Goal: Task Accomplishment & Management: Complete application form

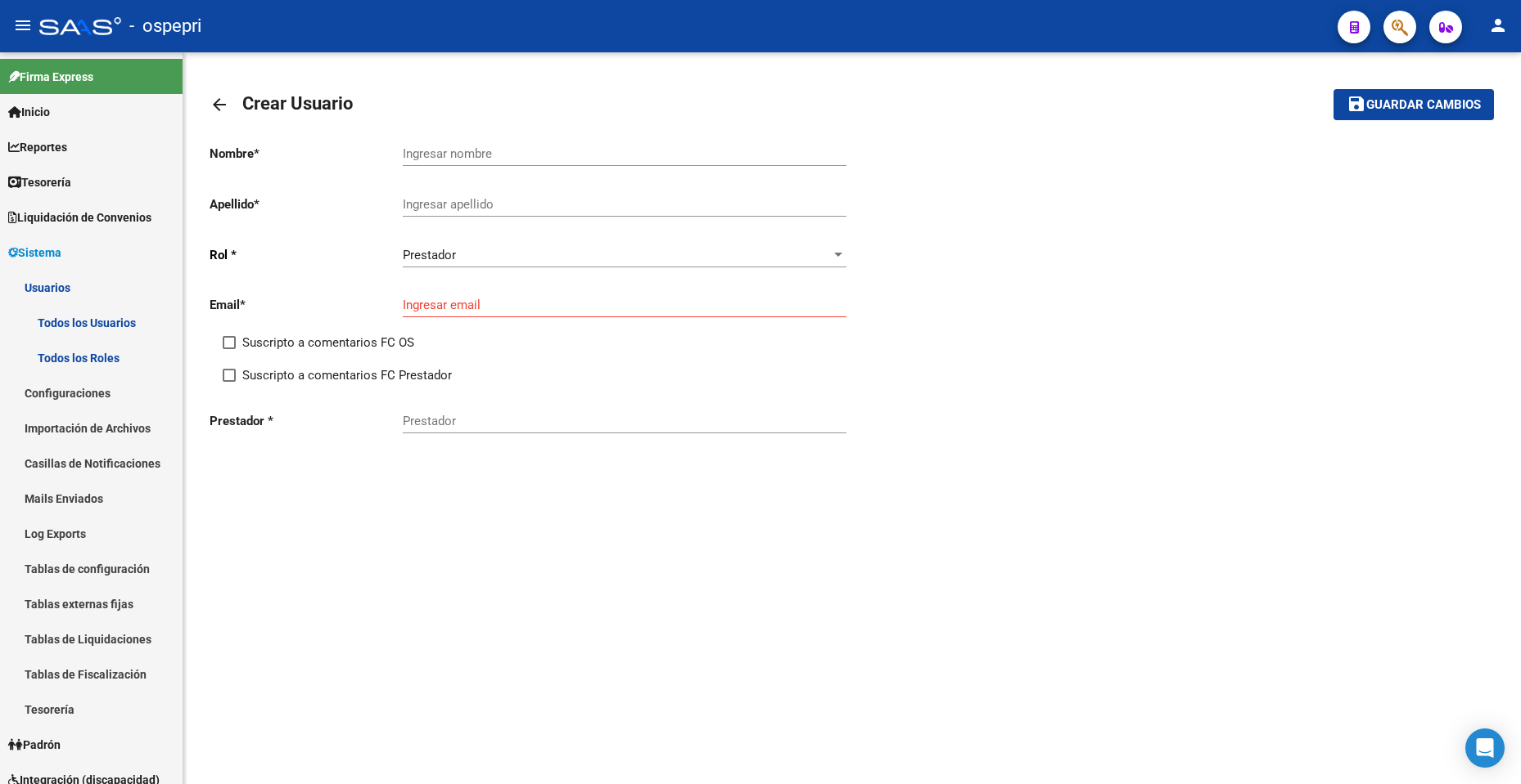
click at [1334, 351] on div "Nombre * Ingresar nombre Apellido * Ingresar apellido [PERSON_NAME] * Prestador…" at bounding box center [851, 290] width 1285 height 318
click at [1139, 328] on div "Nombre * Ingresar nombre Apellido * Ingresar apellido [PERSON_NAME] * Prestador…" at bounding box center [851, 290] width 1285 height 318
click at [429, 150] on input "Ingresar nombre" at bounding box center [625, 153] width 444 height 14
type input "prueba"
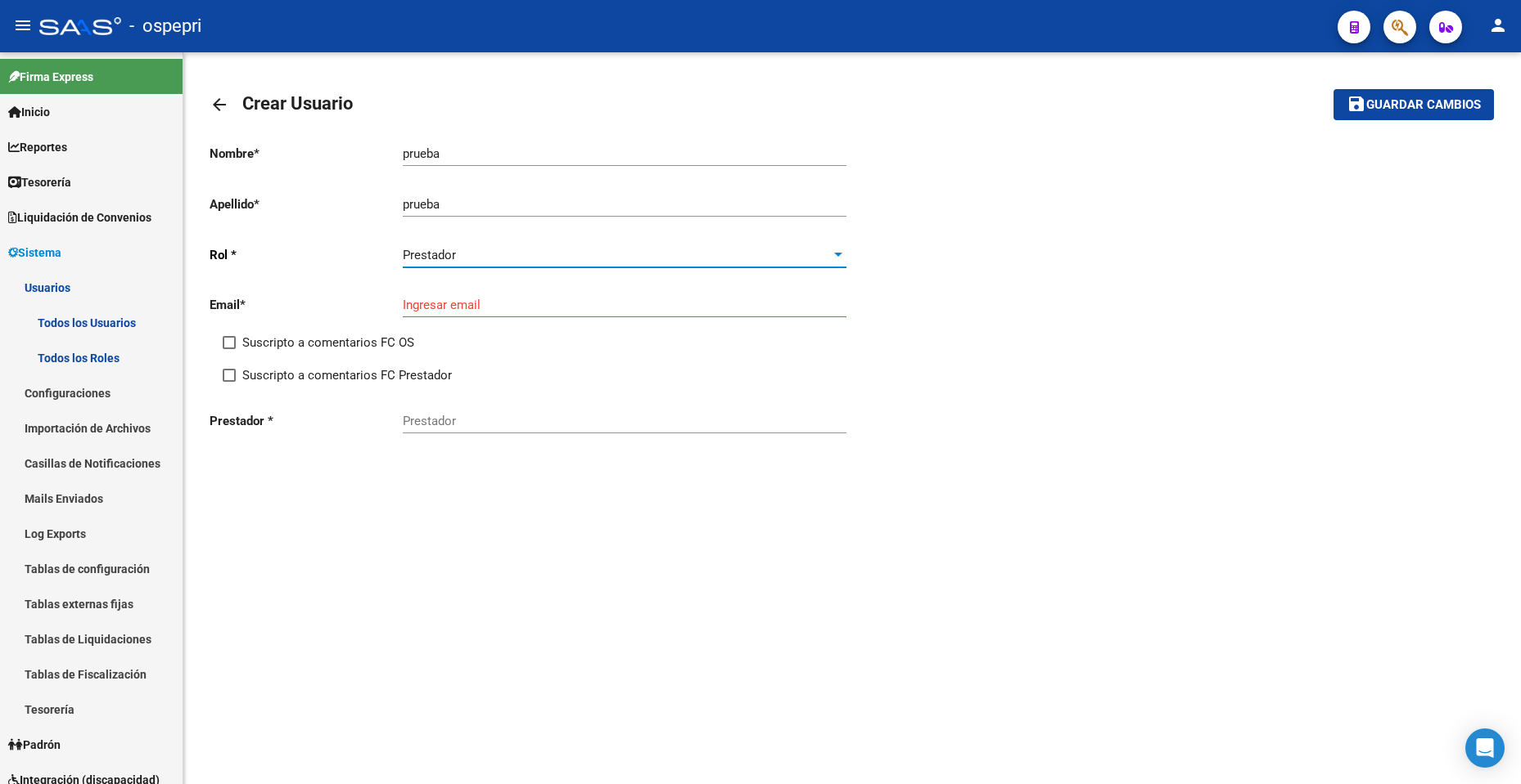
click at [467, 309] on input "Ingresar email" at bounding box center [625, 304] width 444 height 14
type input "[EMAIL_ADDRESS][DOMAIN_NAME]"
click at [455, 534] on div "arrow_back Crear Usuario save Guardar cambios Nombre * prueba Ingresar nombre A…" at bounding box center [852, 306] width 1337 height 508
click at [226, 98] on mat-icon "arrow_back" at bounding box center [219, 104] width 20 height 20
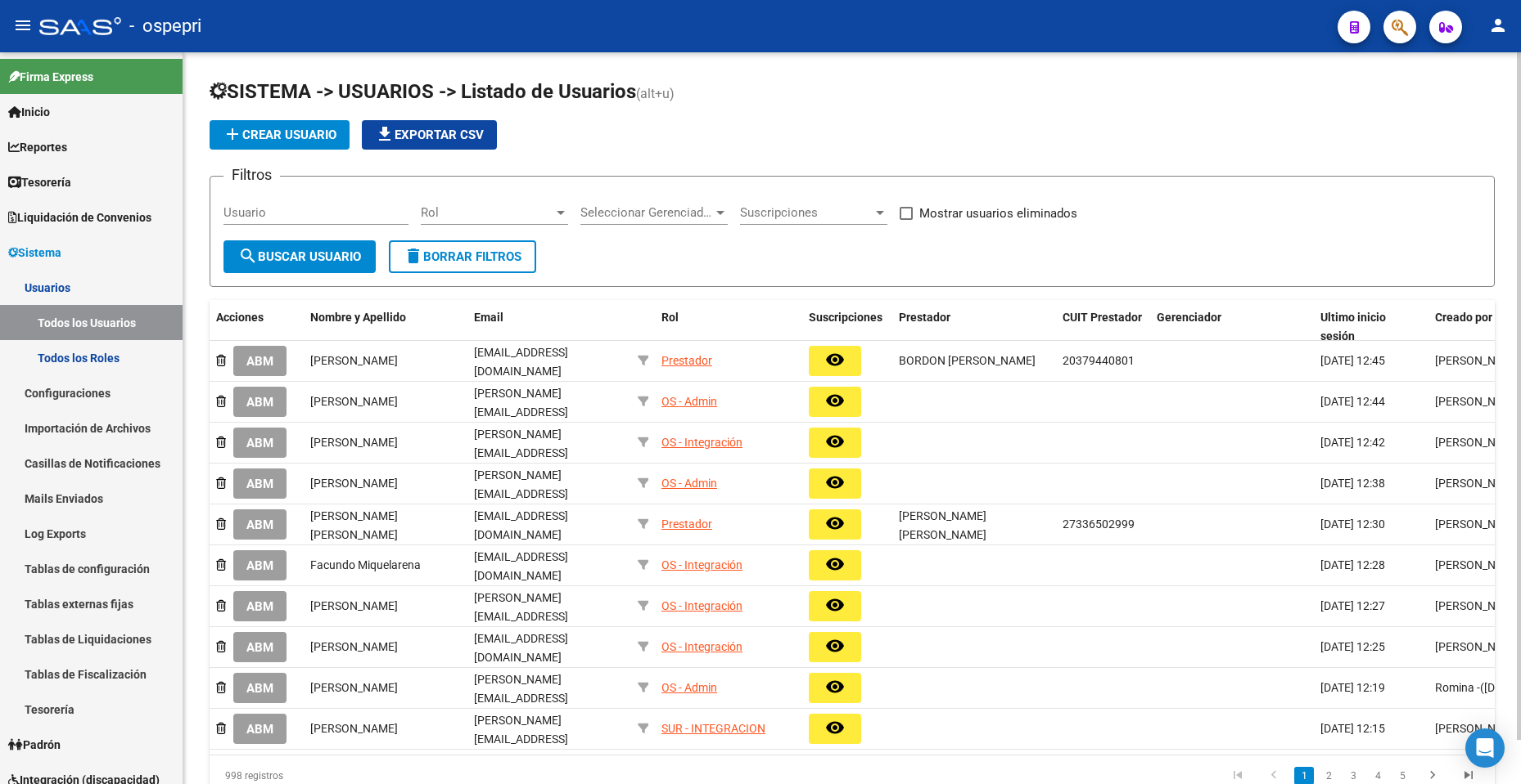
click at [338, 212] on input "Usuario" at bounding box center [316, 212] width 185 height 14
paste input "27339180003"
type input "27339180003"
click at [322, 255] on span "search Buscar Usuario" at bounding box center [299, 256] width 122 height 14
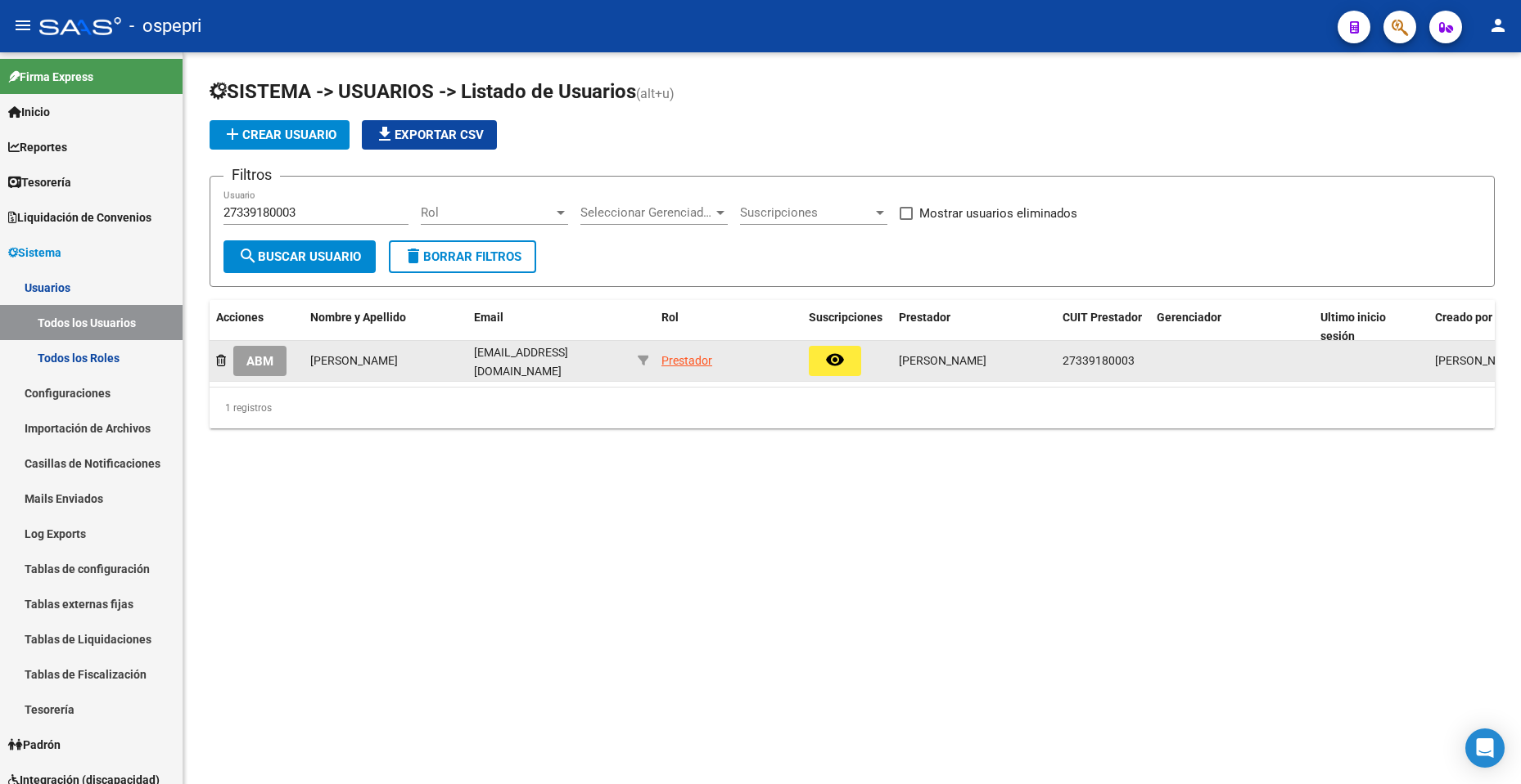
click at [276, 359] on button "ABM" at bounding box center [260, 361] width 54 height 31
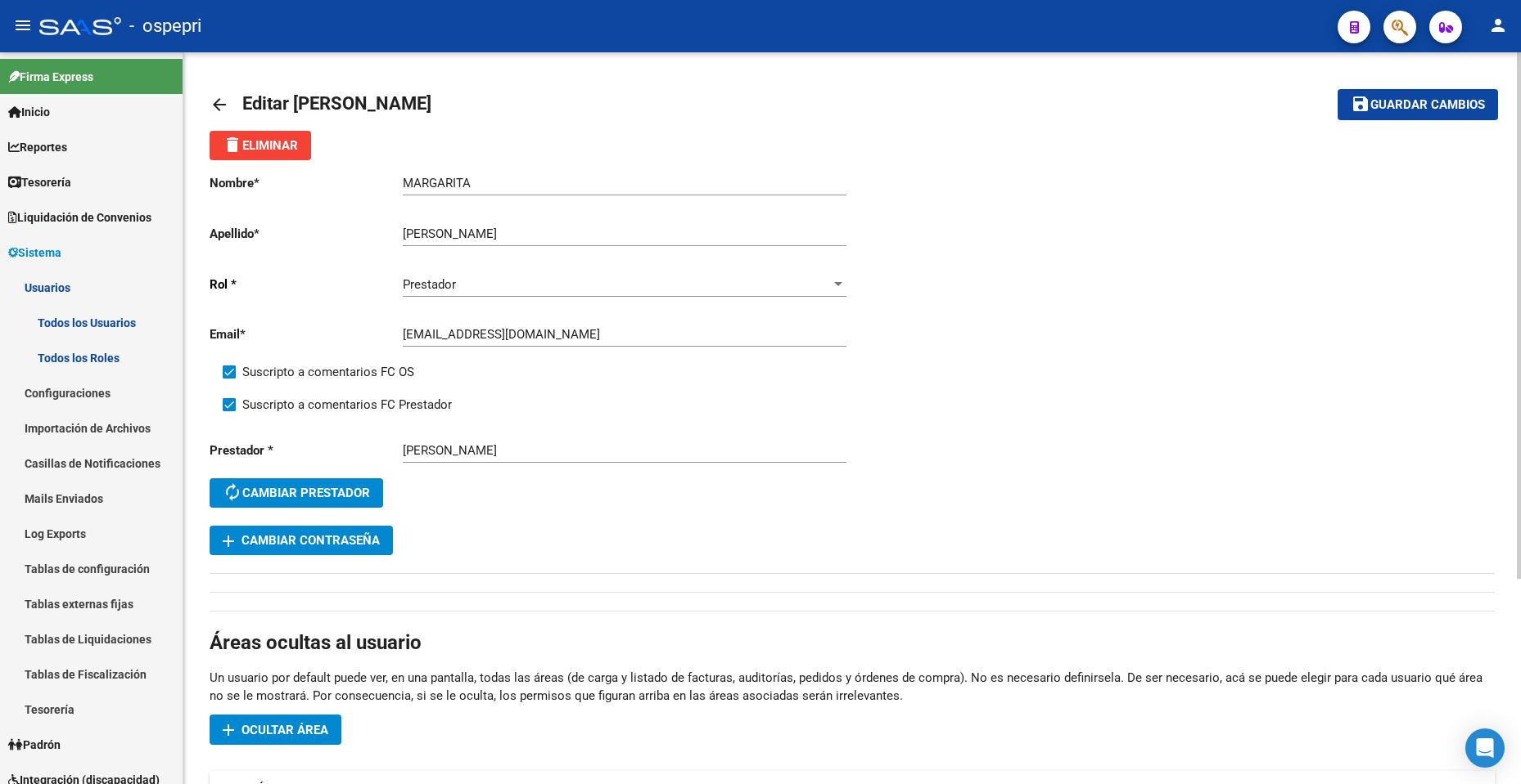
click at [219, 101] on mat-icon "arrow_back" at bounding box center [219, 104] width 20 height 20
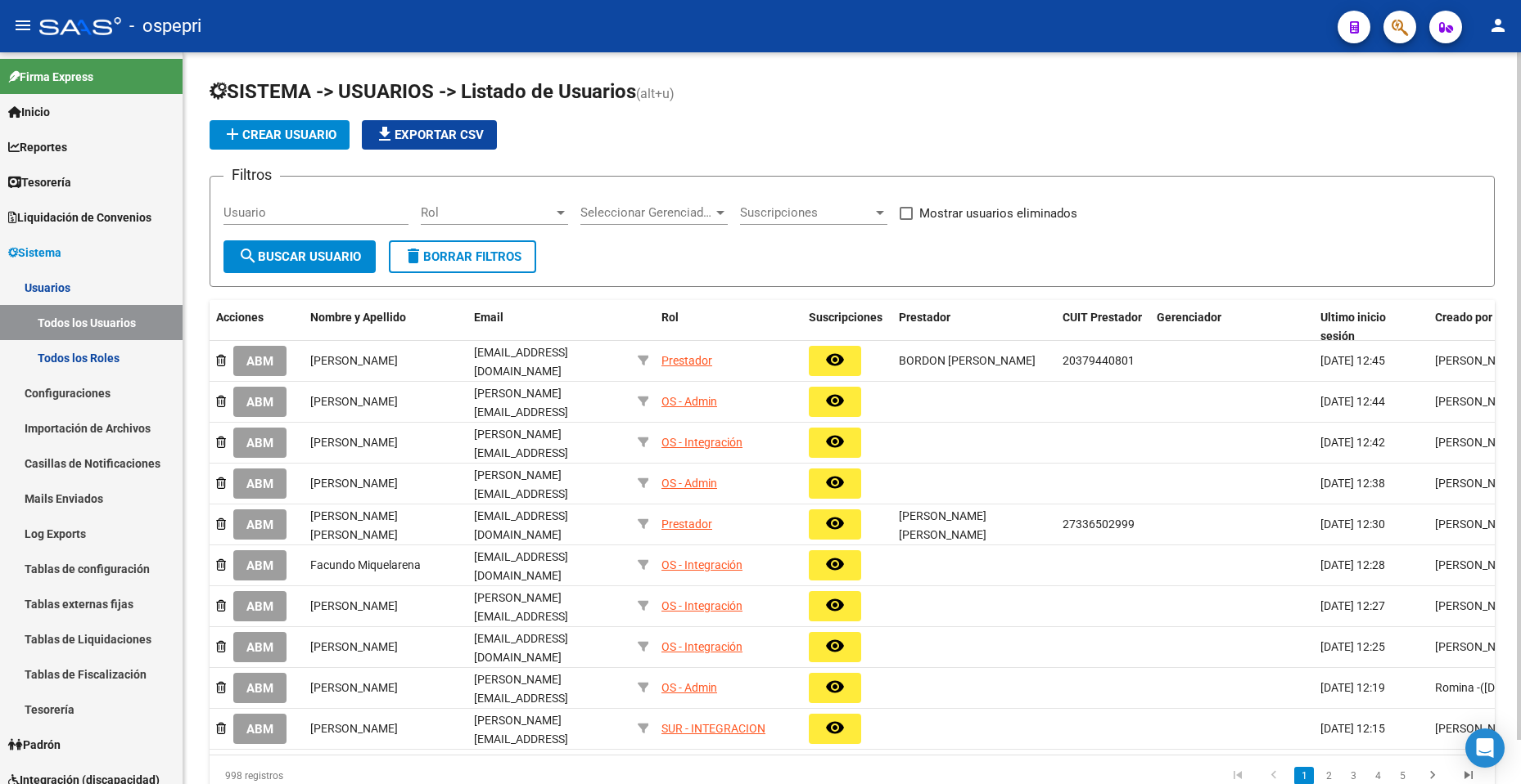
click at [231, 129] on mat-icon "add" at bounding box center [232, 134] width 20 height 20
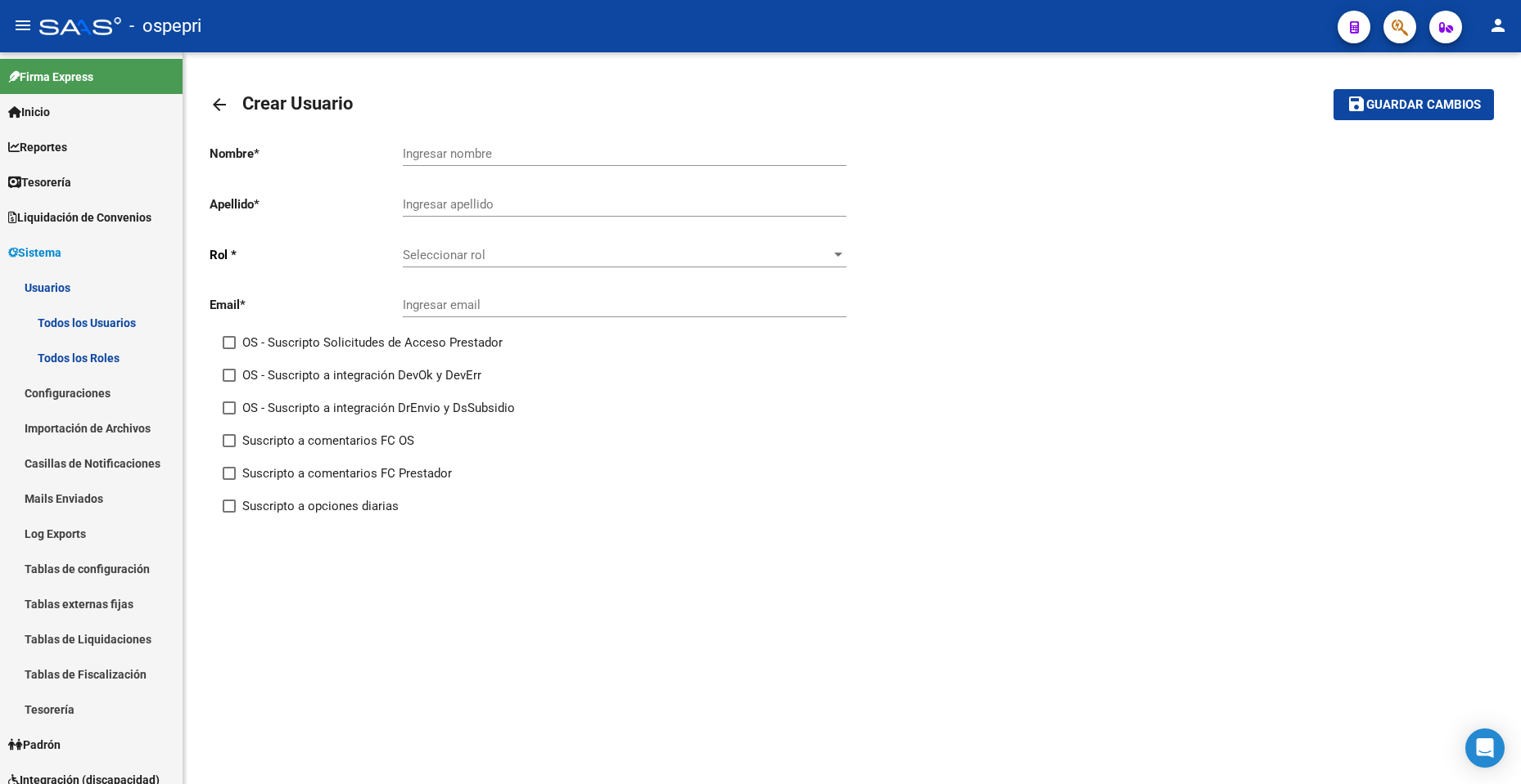
click at [411, 147] on input "Ingresar nombre" at bounding box center [625, 153] width 444 height 14
click at [658, 261] on span "Seleccionar rol" at bounding box center [617, 254] width 429 height 14
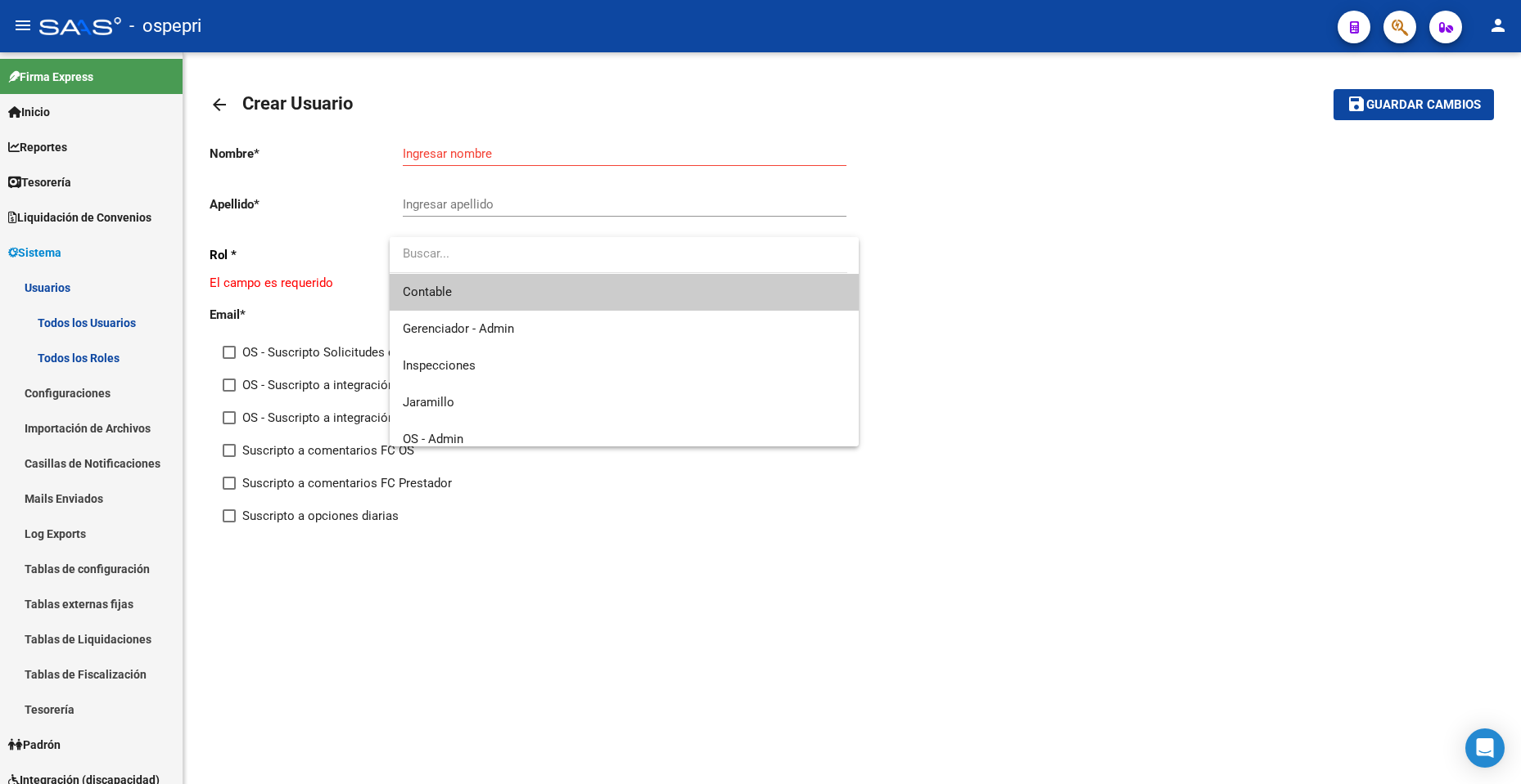
click at [1064, 352] on div at bounding box center [760, 392] width 1521 height 784
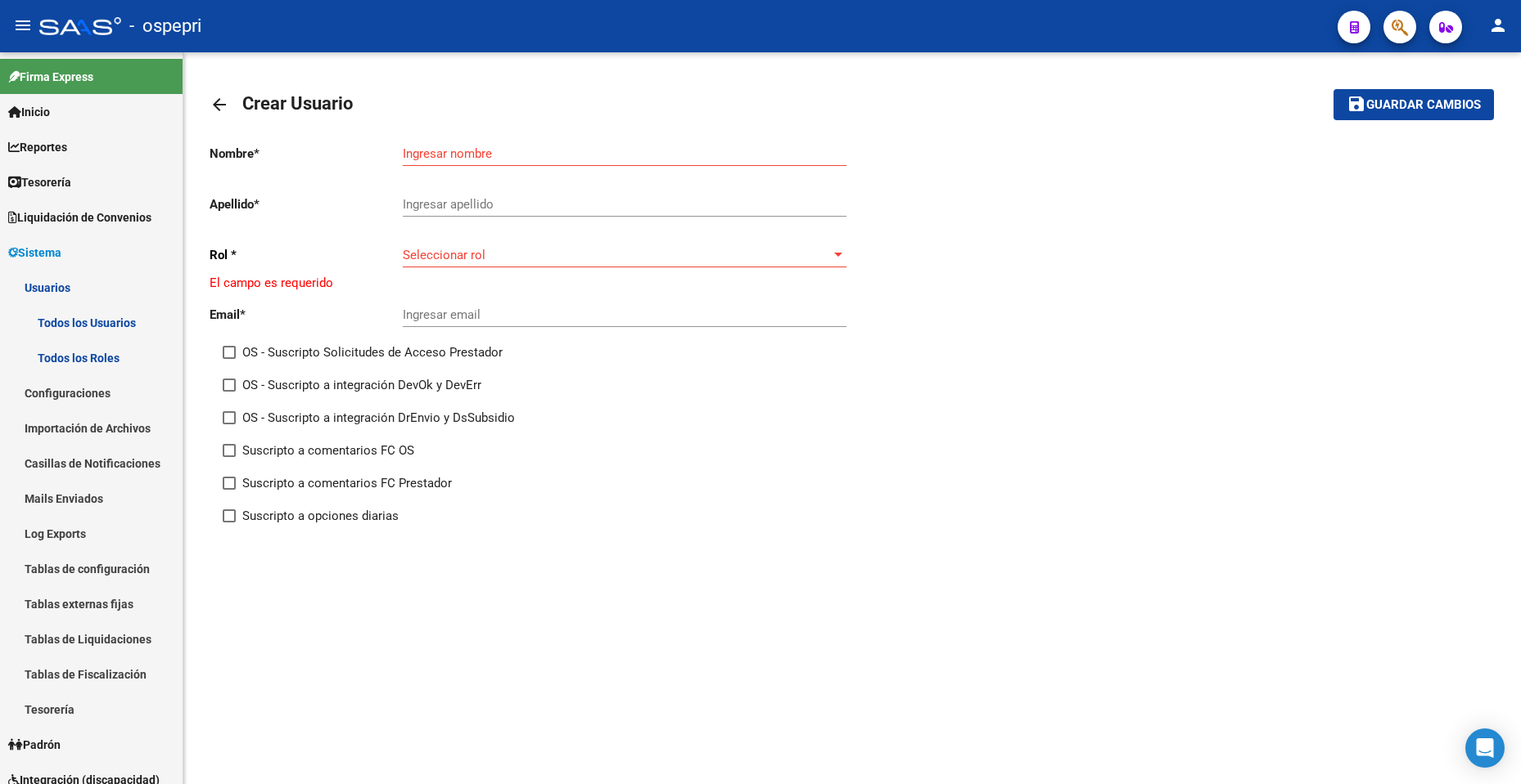
click at [219, 99] on mat-icon "arrow_back" at bounding box center [219, 104] width 20 height 20
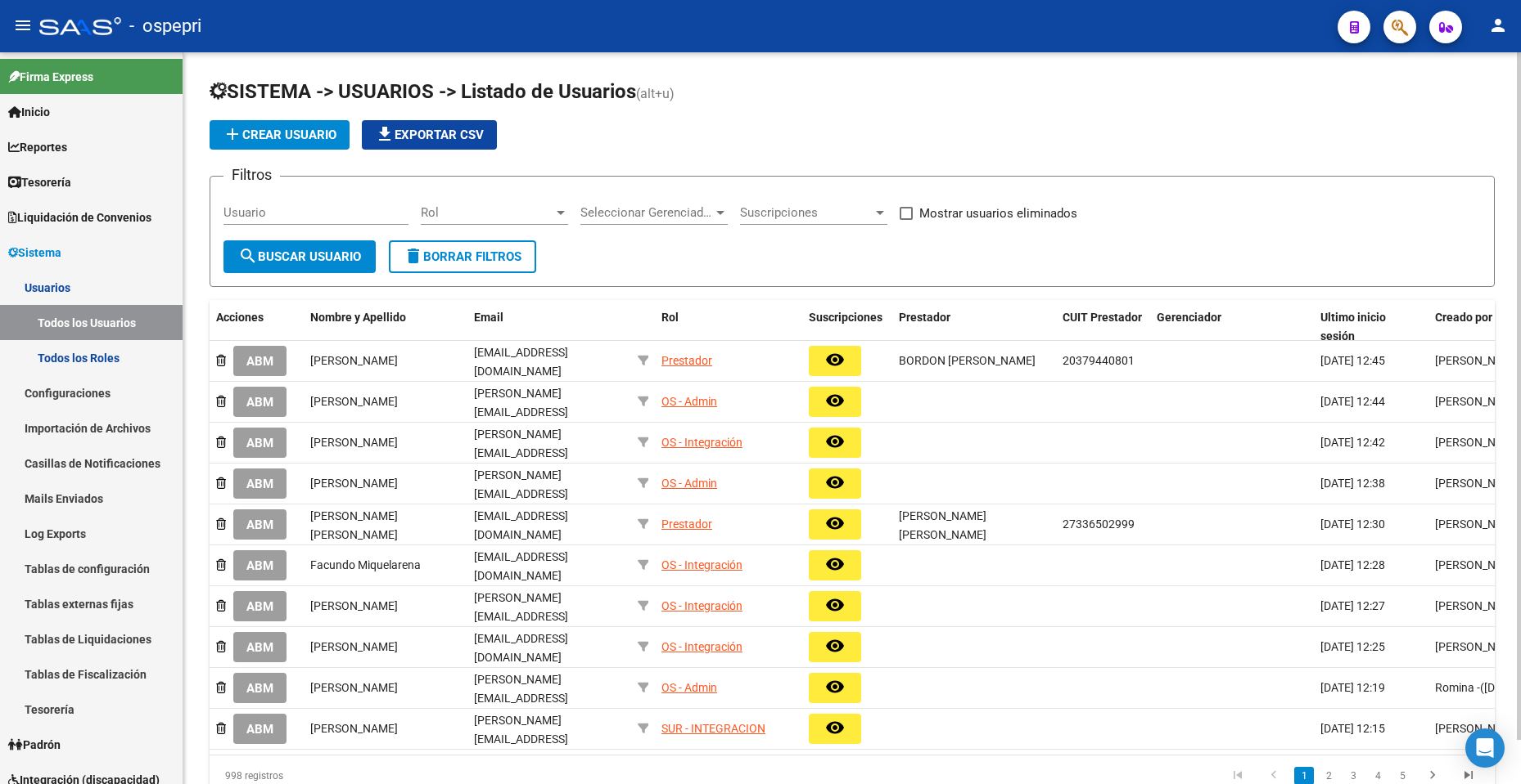
click at [839, 94] on h1 "SISTEMA -> USUARIOS -> Listado de Usuarios (alt+u)" at bounding box center [851, 93] width 1285 height 29
click at [810, 116] on app-list-header "SISTEMA -> USUARIOS -> Listado de Usuarios (alt+u) add Crear Usuario file_downl…" at bounding box center [851, 183] width 1285 height 208
